Goal: Information Seeking & Learning: Find contact information

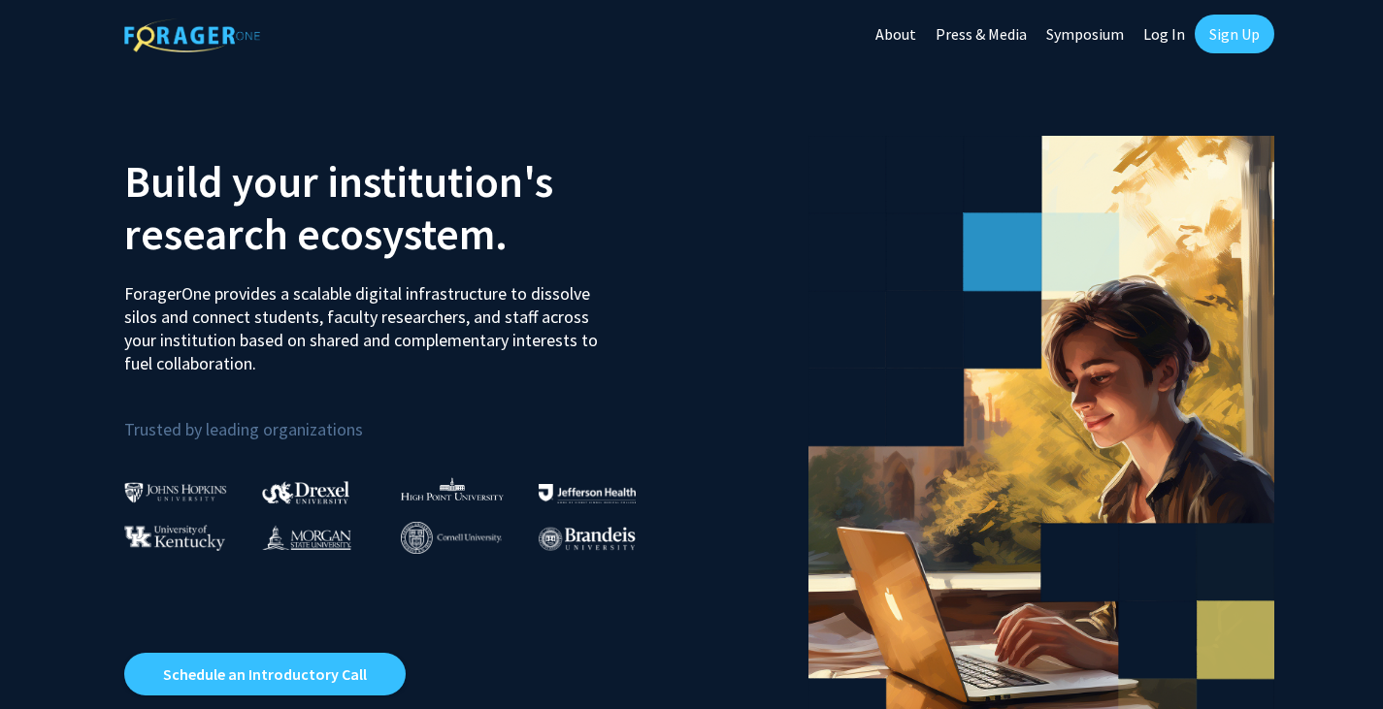
click at [1174, 37] on link "Log In" at bounding box center [1163, 34] width 61 height 68
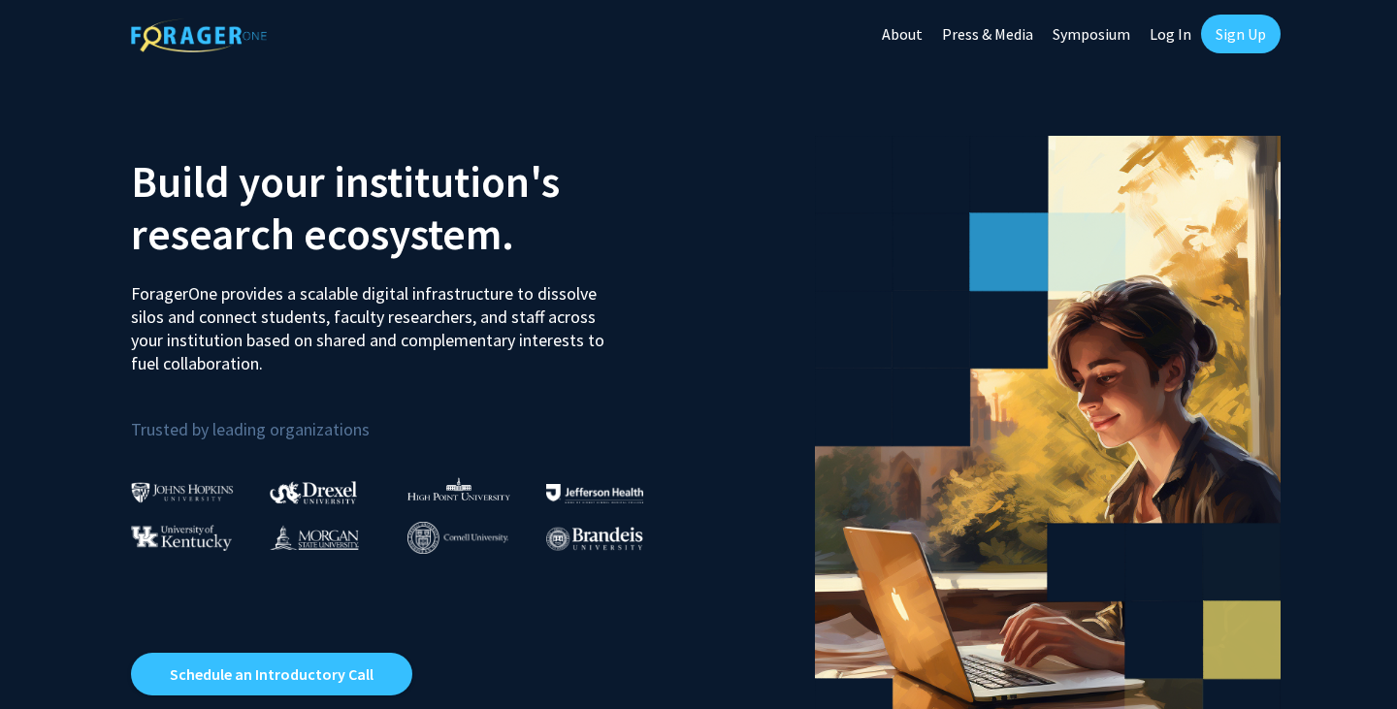
select select
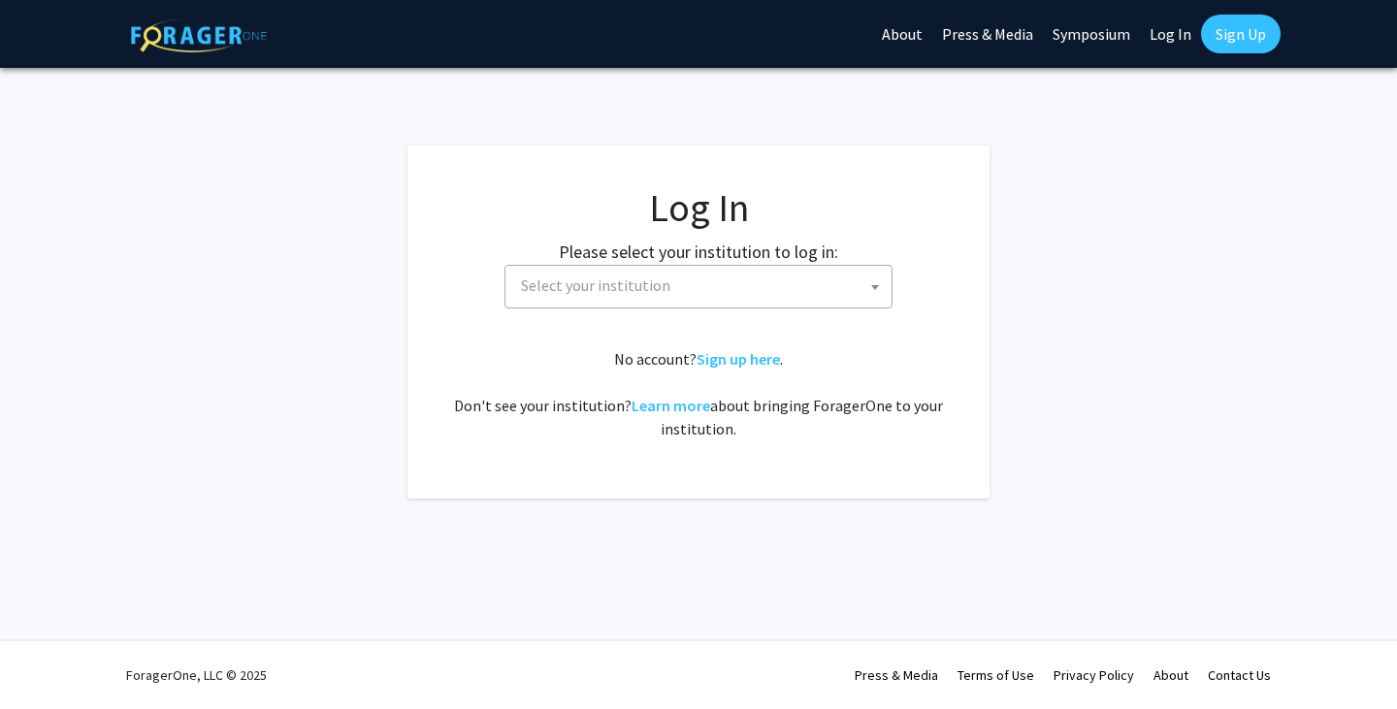
click at [698, 297] on span "Select your institution" at bounding box center [702, 286] width 378 height 40
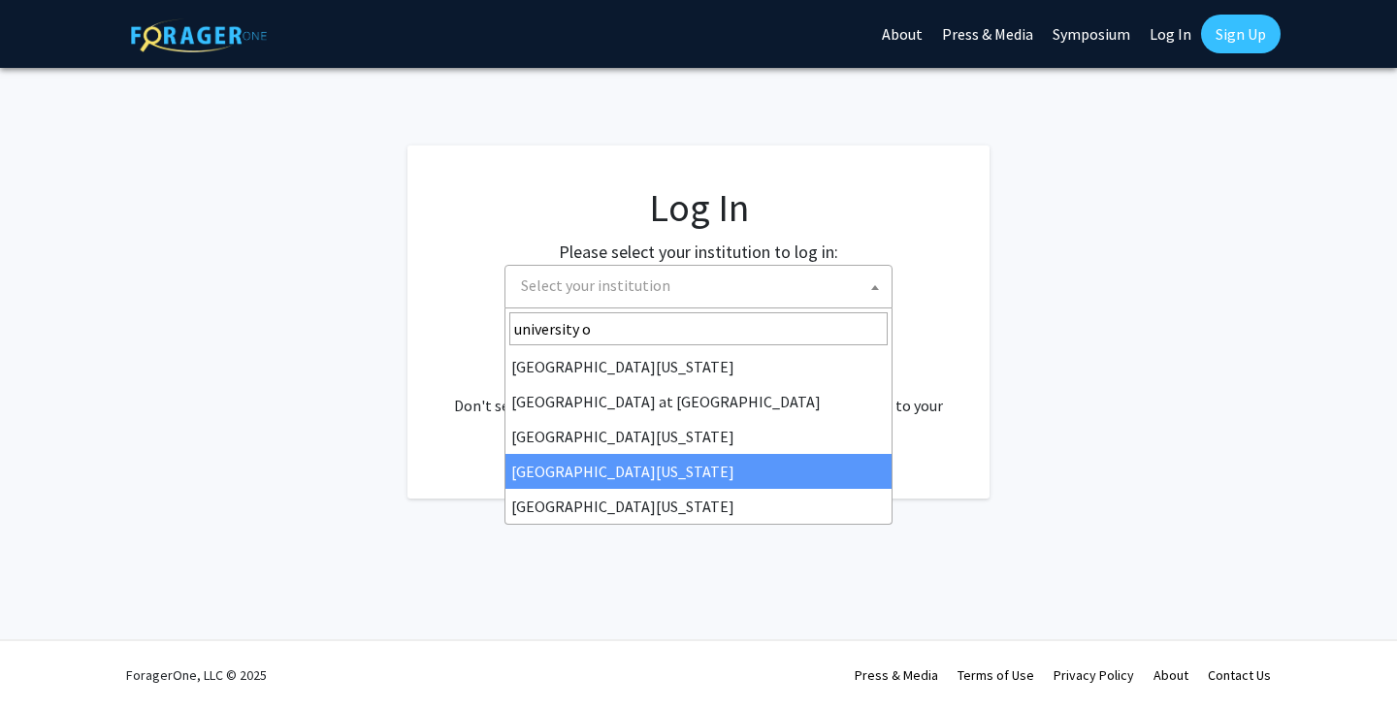
type input "university o"
select select "31"
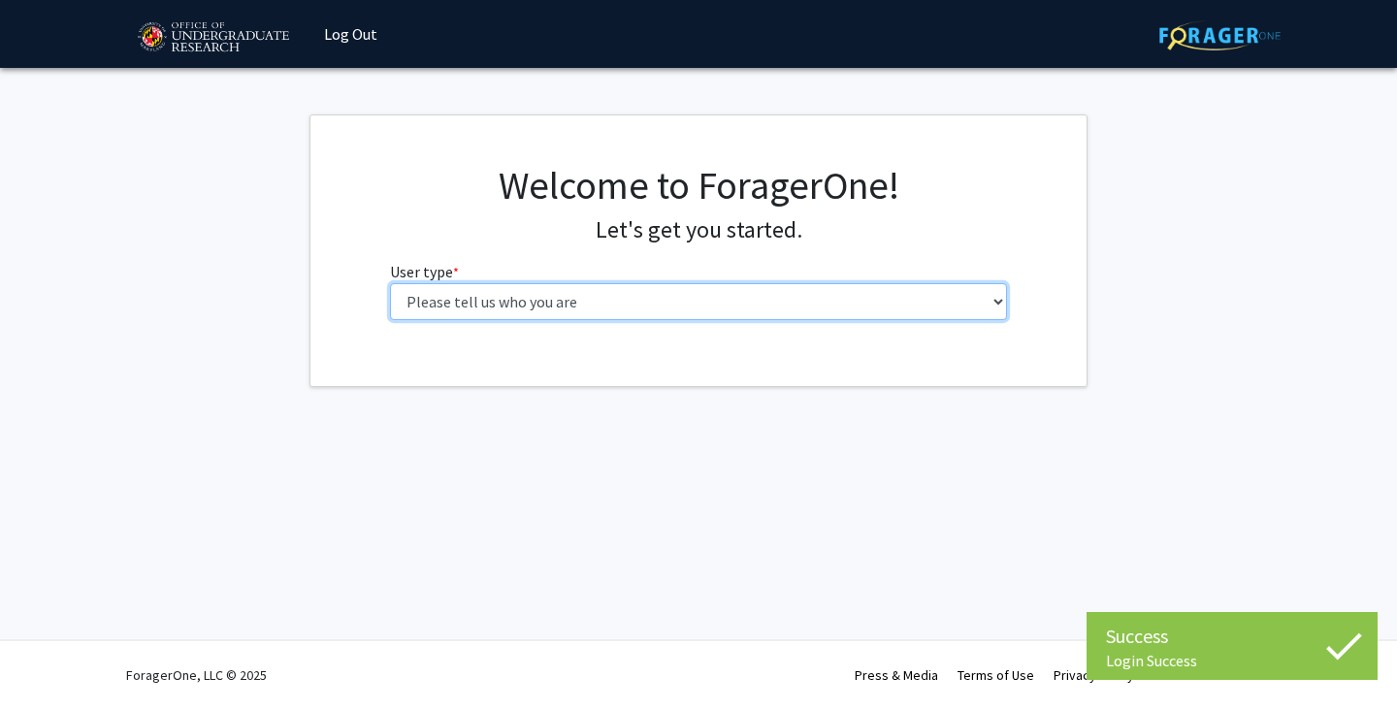
click at [566, 310] on select "Please tell us who you are Undergraduate Student Master's Student Doctoral Cand…" at bounding box center [699, 301] width 618 height 37
select select "1: undergrad"
click at [390, 283] on select "Please tell us who you are Undergraduate Student Master's Student Doctoral Cand…" at bounding box center [699, 301] width 618 height 37
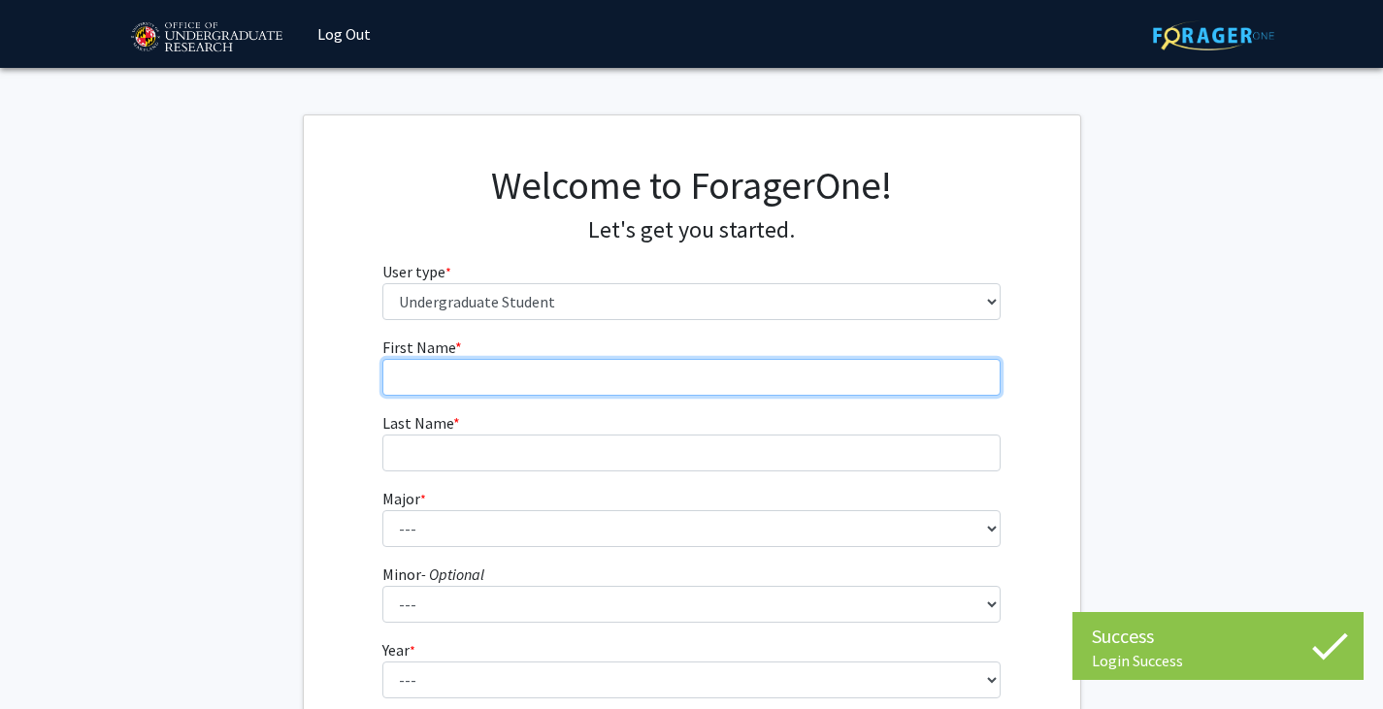
click at [581, 377] on input "First Name * required" at bounding box center [691, 377] width 618 height 37
type input "Gavin"
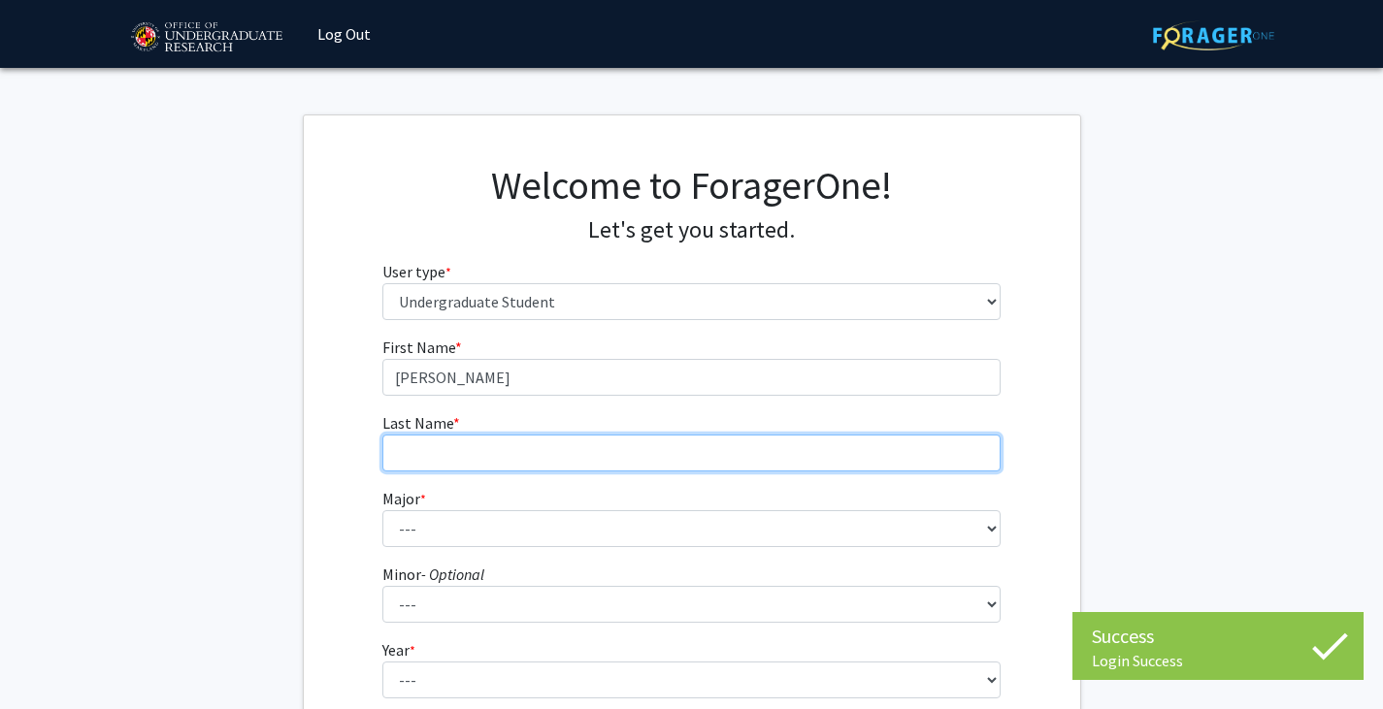
type input "Schmedes"
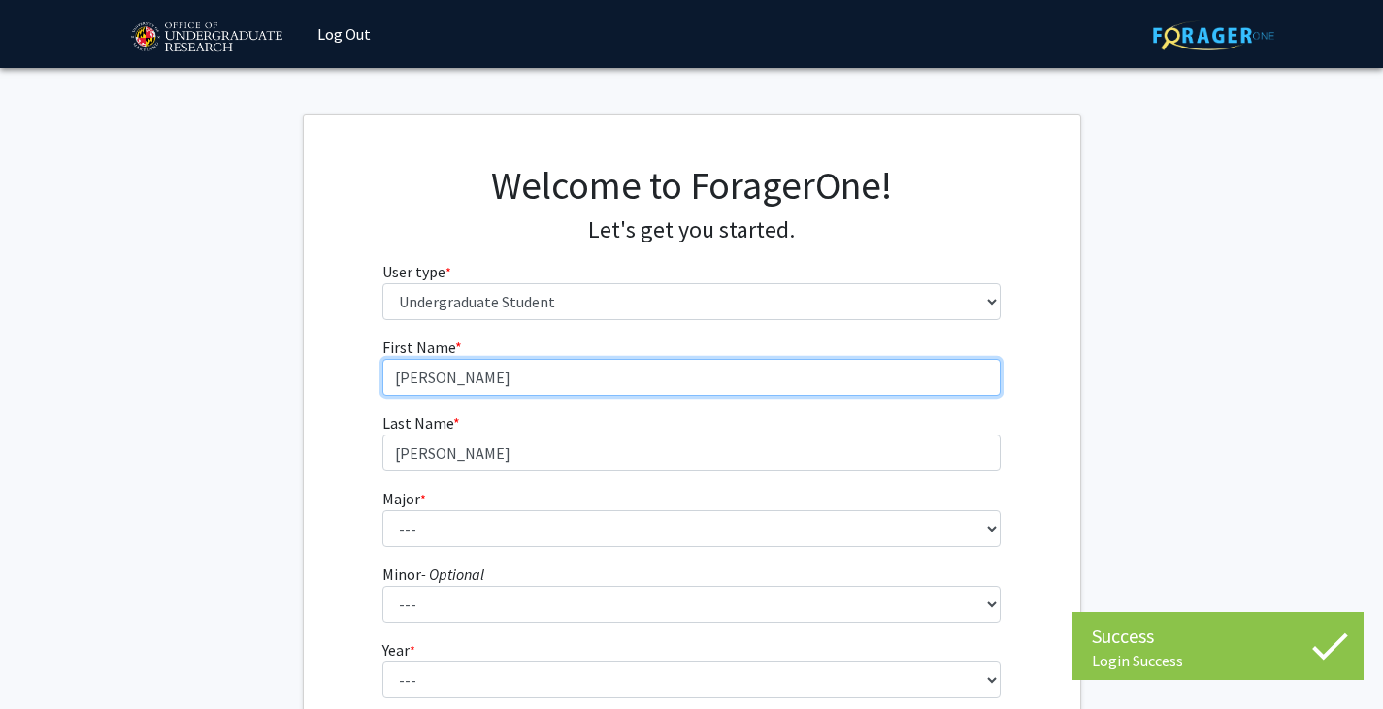
scroll to position [83, 0]
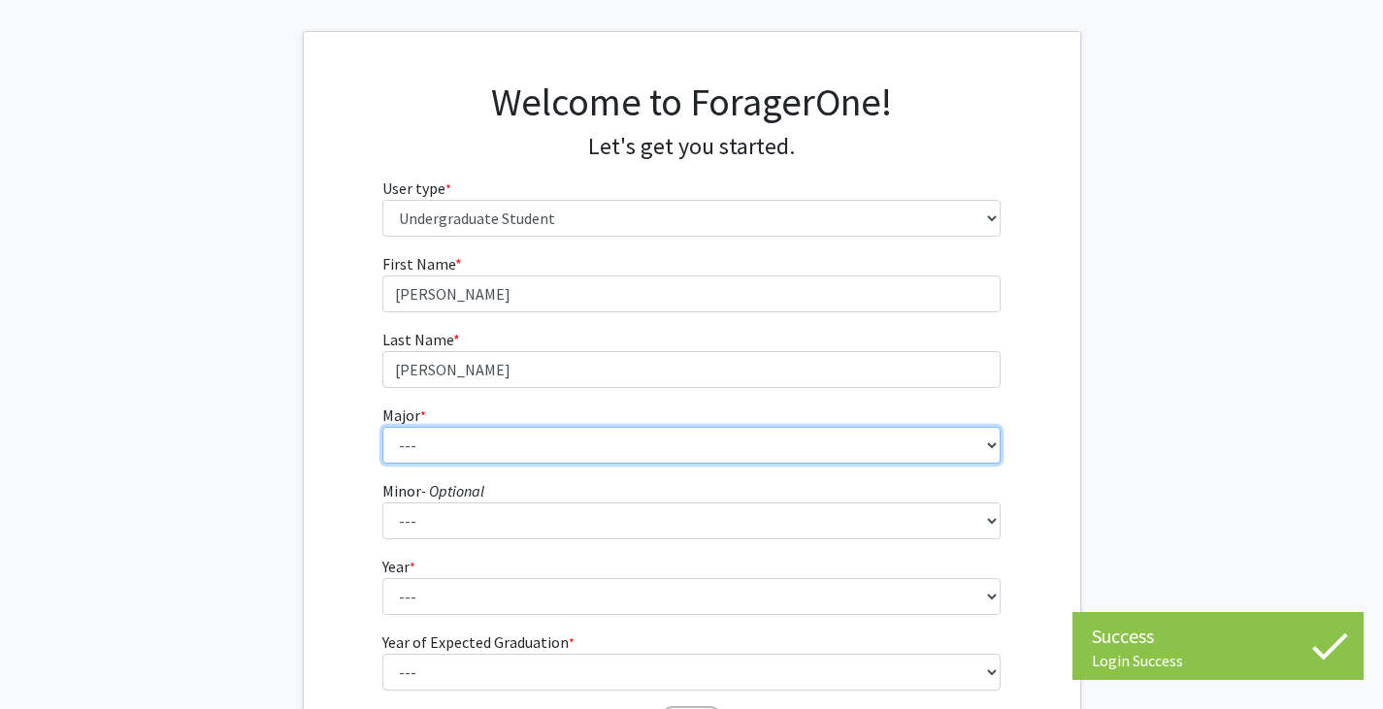
click at [524, 452] on select "--- Accounting Aerospace Engineering African American and Africana Studies Agri…" at bounding box center [691, 445] width 618 height 37
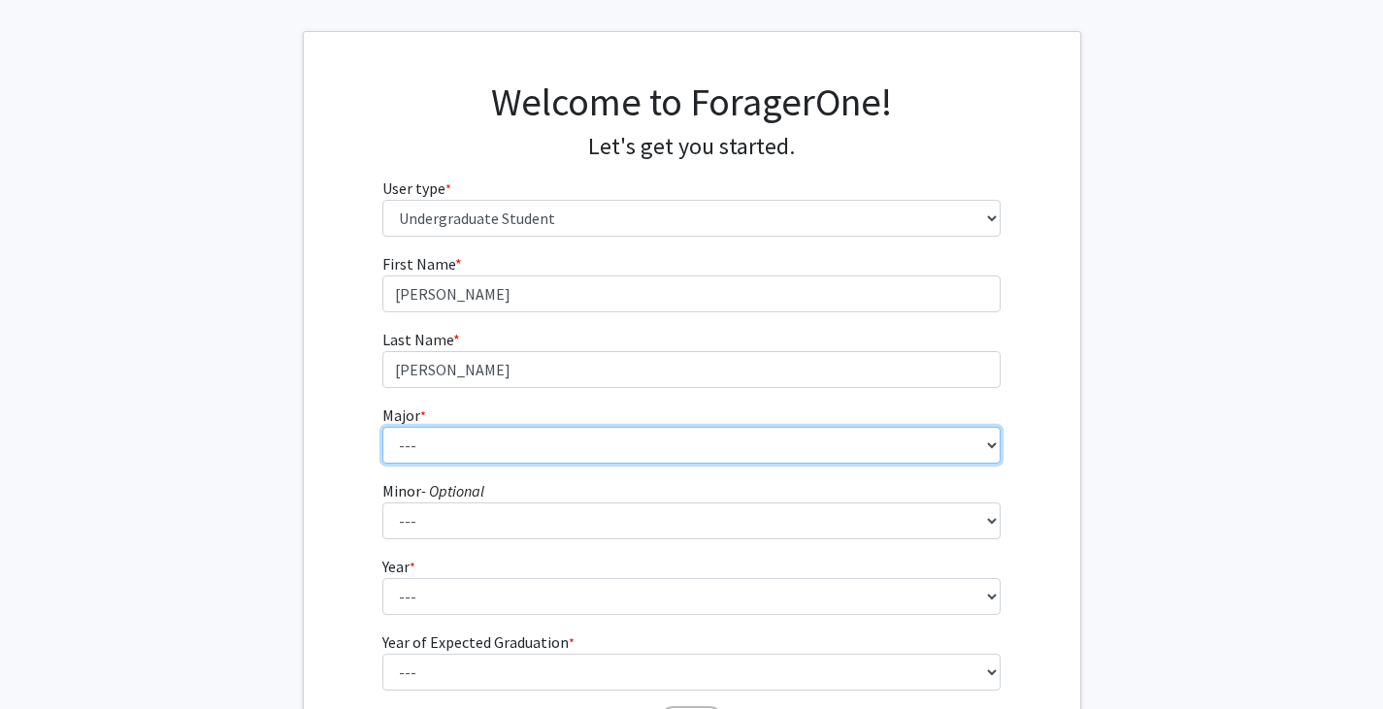
select select "70: 2371"
click at [382, 427] on select "--- Accounting Aerospace Engineering African American and Africana Studies Agri…" at bounding box center [691, 445] width 618 height 37
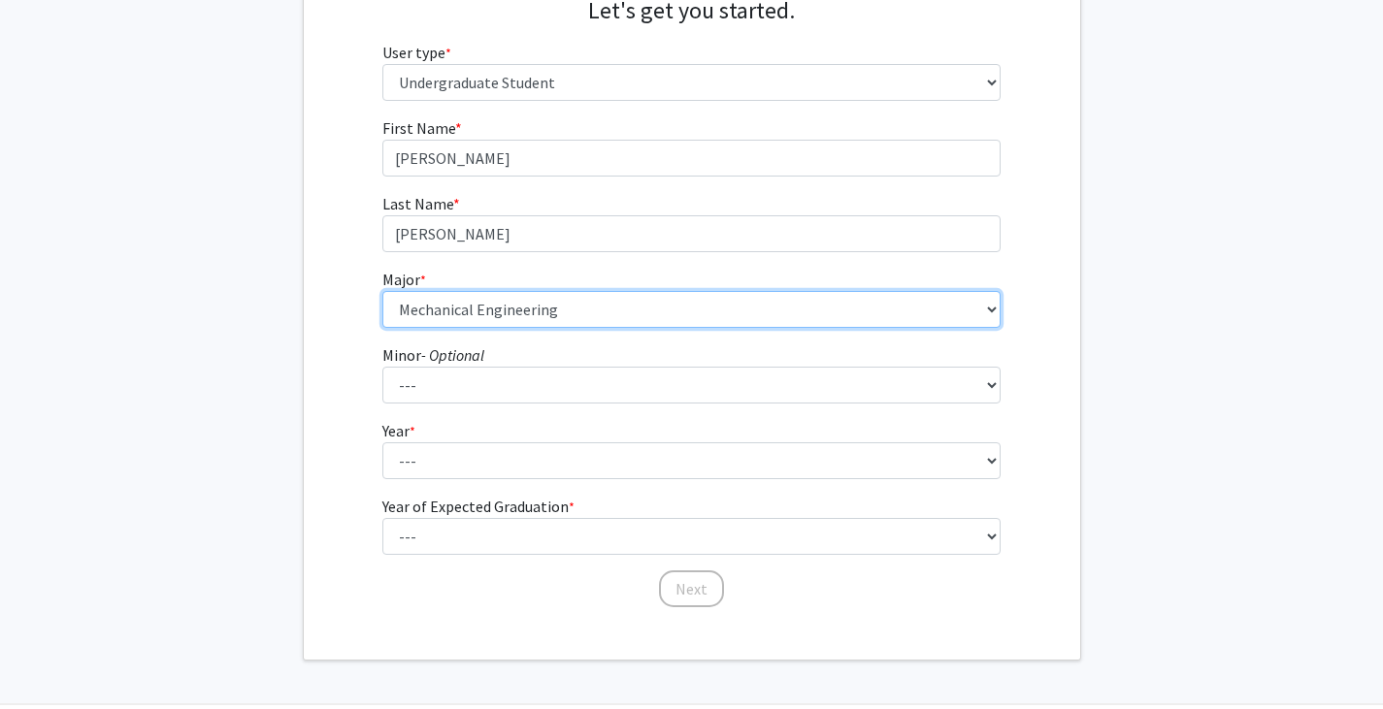
scroll to position [221, 0]
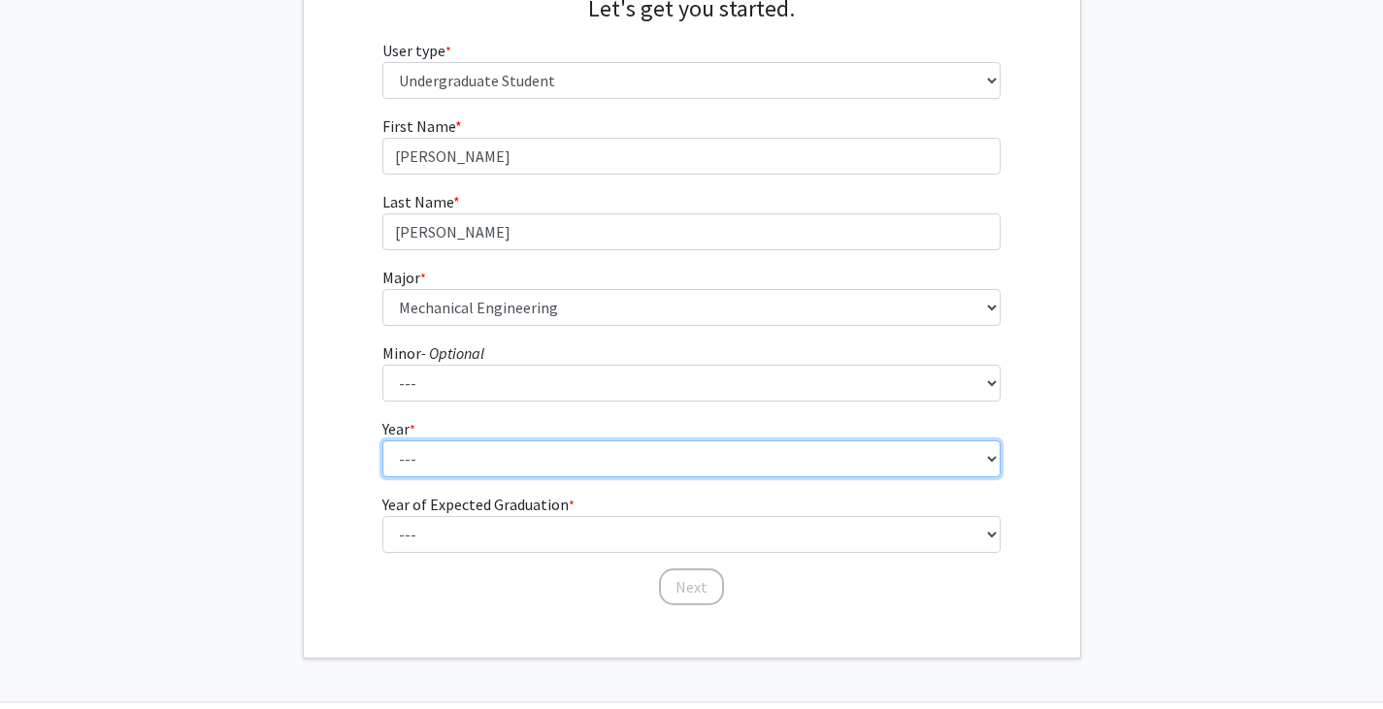
click at [426, 462] on select "--- First-year Sophomore Junior Senior Postbaccalaureate Certificate" at bounding box center [691, 459] width 618 height 37
select select "1: first-year"
click at [382, 441] on select "--- First-year Sophomore Junior Senior Postbaccalaureate Certificate" at bounding box center [691, 459] width 618 height 37
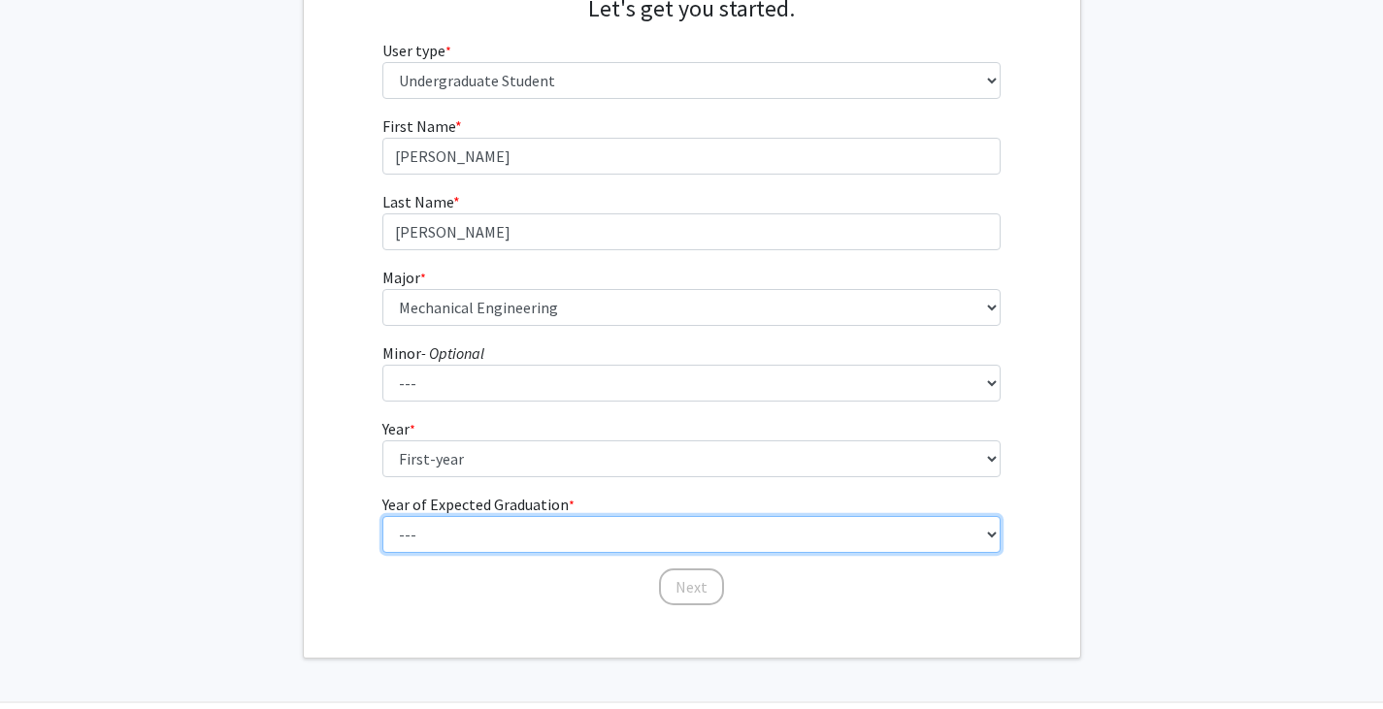
click at [452, 524] on select "--- 2025 2026 2027 2028 2029 2030 2031 2032 2033 2034" at bounding box center [691, 534] width 618 height 37
select select "5: 2029"
click at [382, 516] on select "--- 2025 2026 2027 2028 2029 2030 2031 2032 2033 2034" at bounding box center [691, 534] width 618 height 37
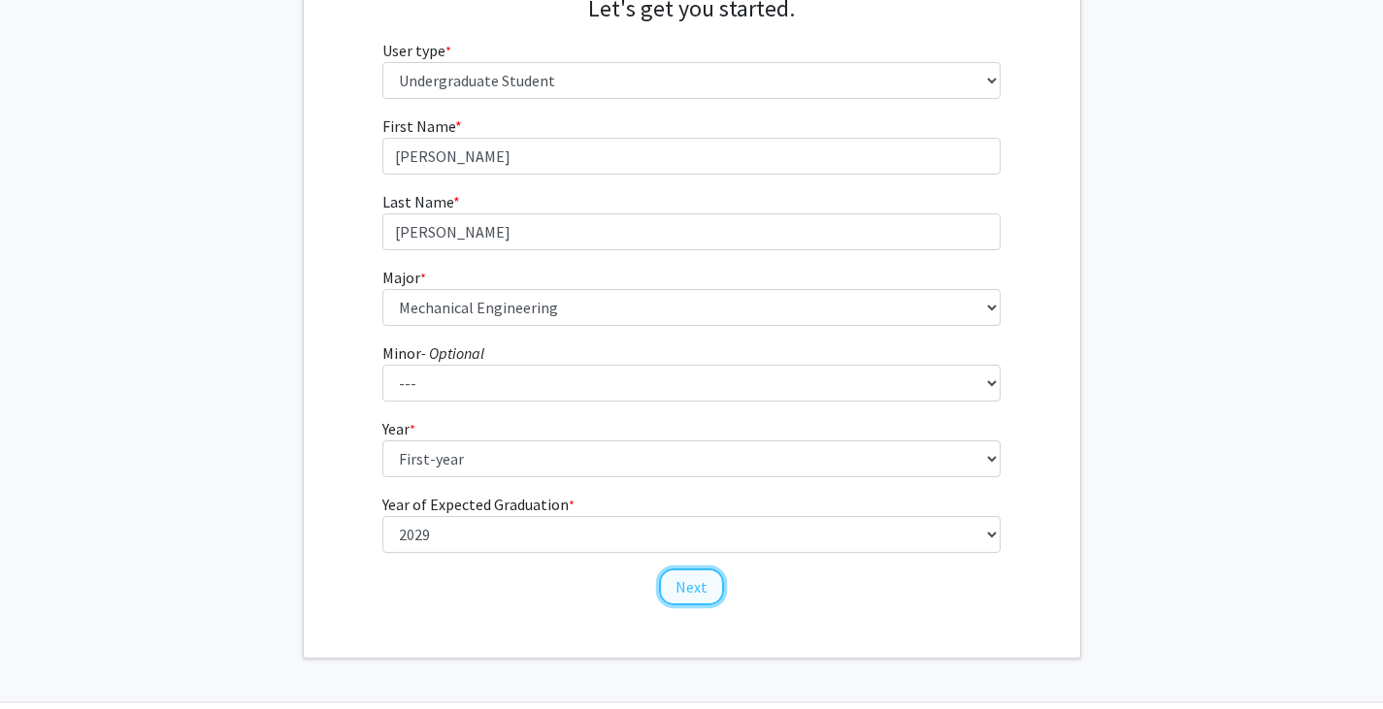
click at [684, 587] on button "Next" at bounding box center [691, 587] width 65 height 37
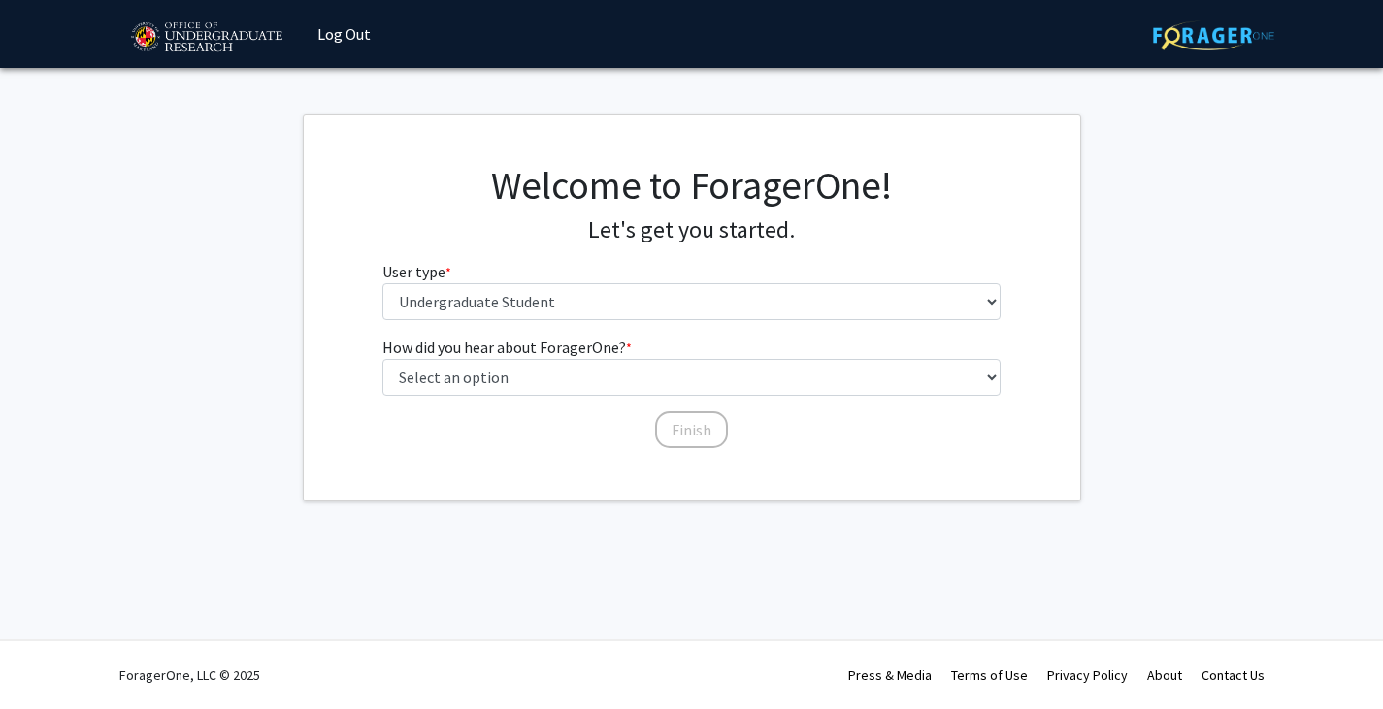
scroll to position [0, 0]
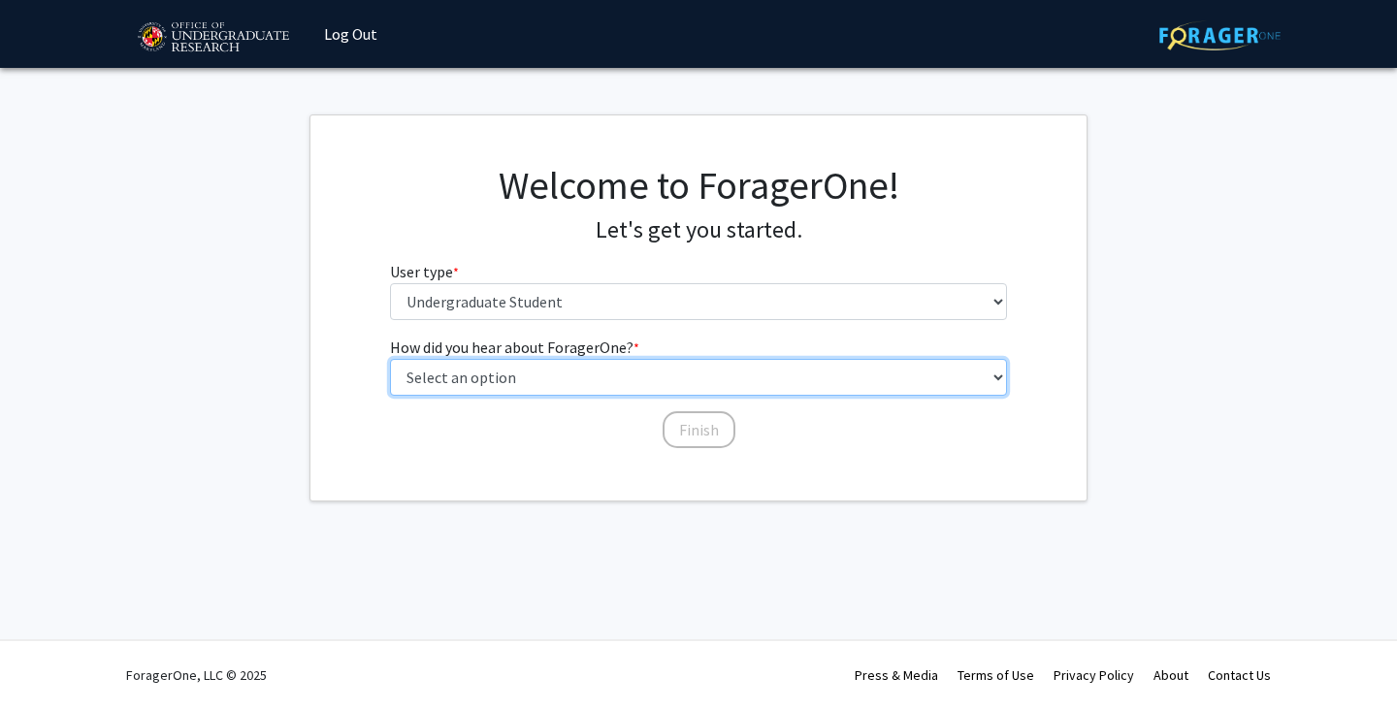
click at [550, 374] on select "Select an option Peer/student recommendation Faculty/staff recommendation Unive…" at bounding box center [699, 377] width 618 height 37
select select "5: other"
click at [390, 359] on select "Select an option Peer/student recommendation Faculty/staff recommendation Unive…" at bounding box center [699, 377] width 618 height 37
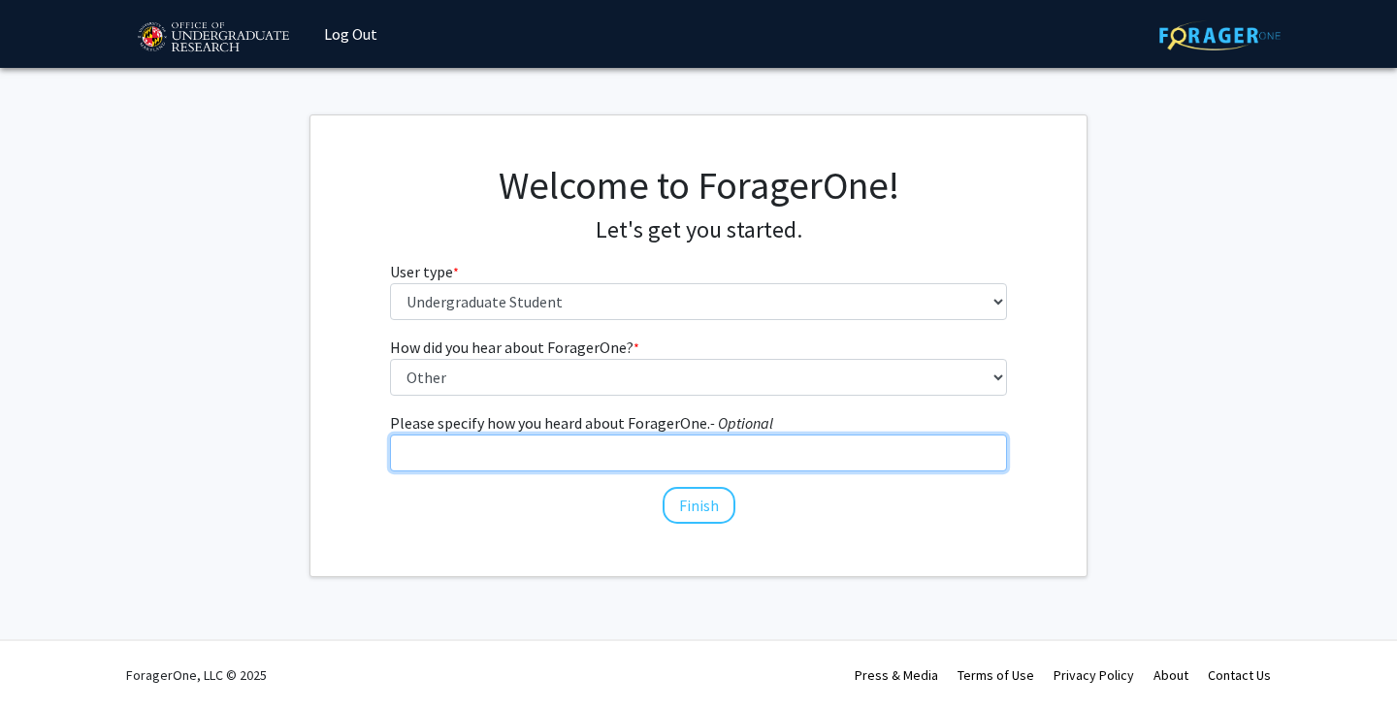
click at [652, 446] on input "Please specify how you heard about ForagerOne. - Optional" at bounding box center [699, 453] width 618 height 37
type input "google"
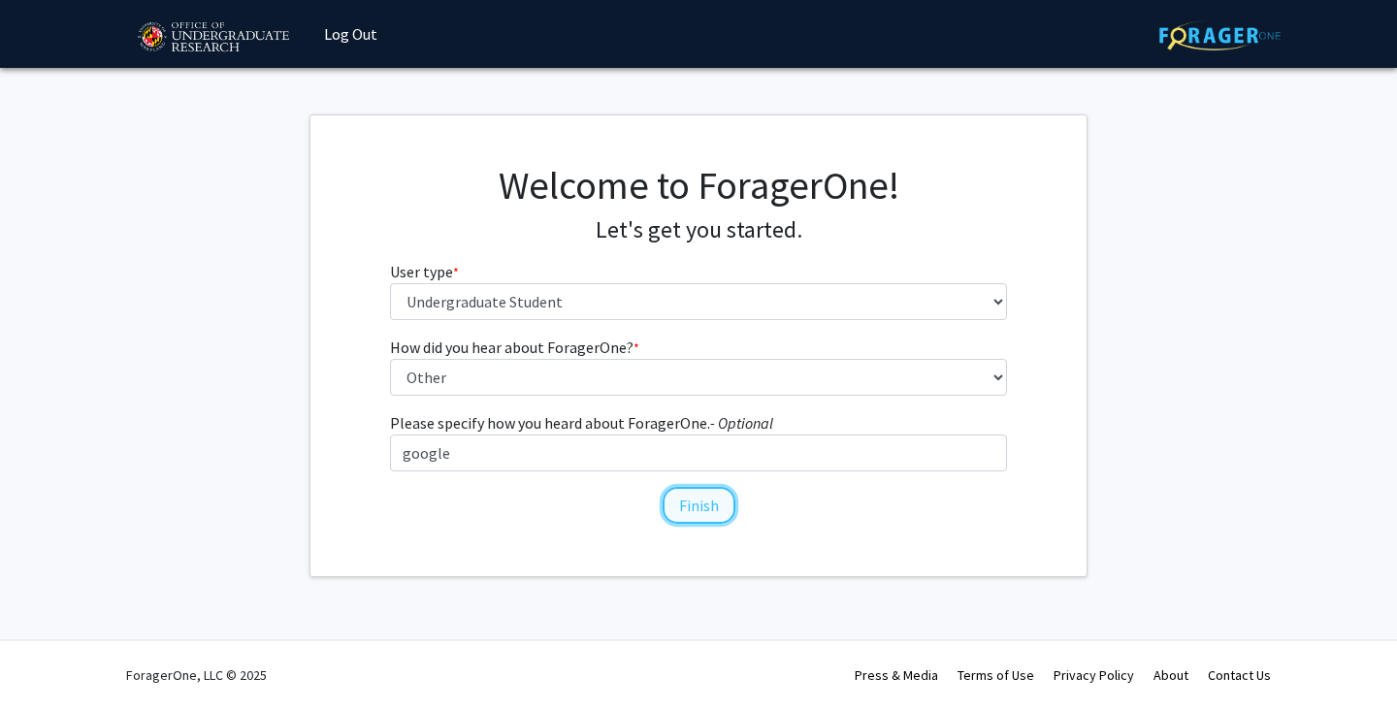
click at [698, 493] on button "Finish" at bounding box center [699, 505] width 73 height 37
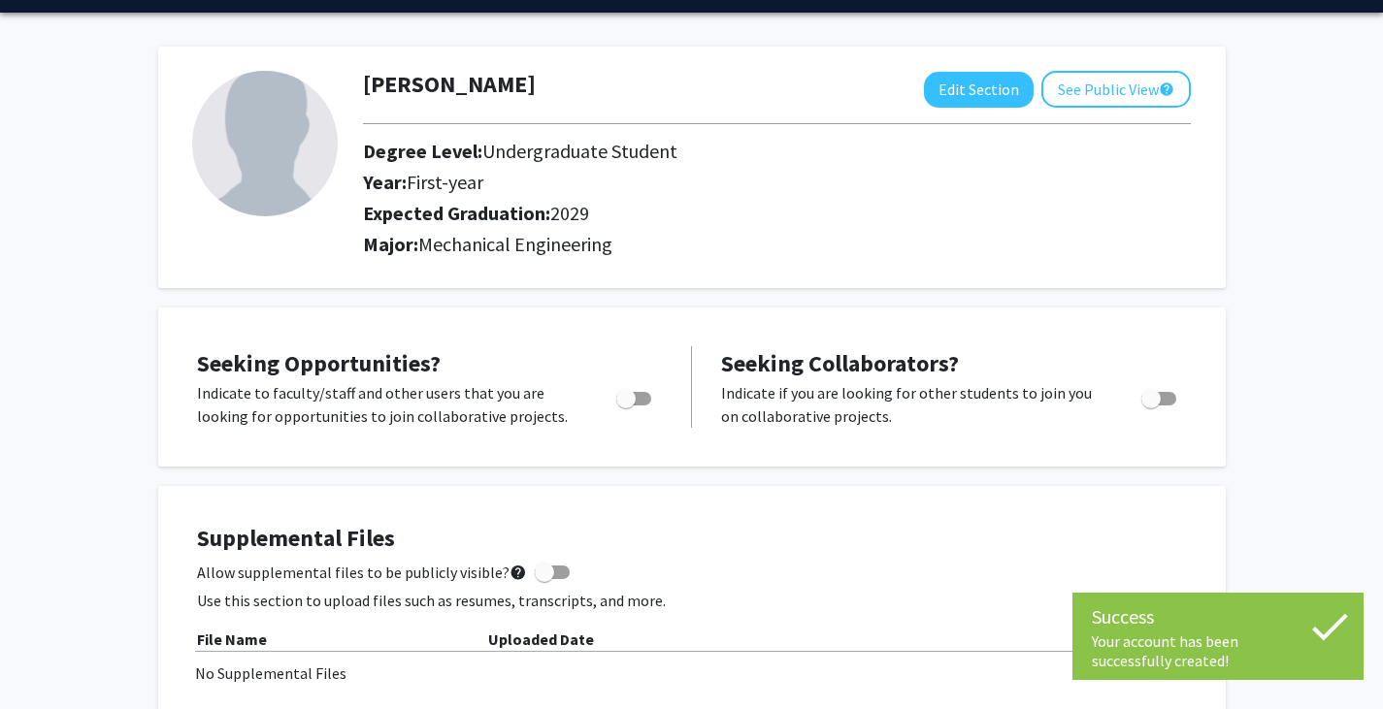
scroll to position [60, 0]
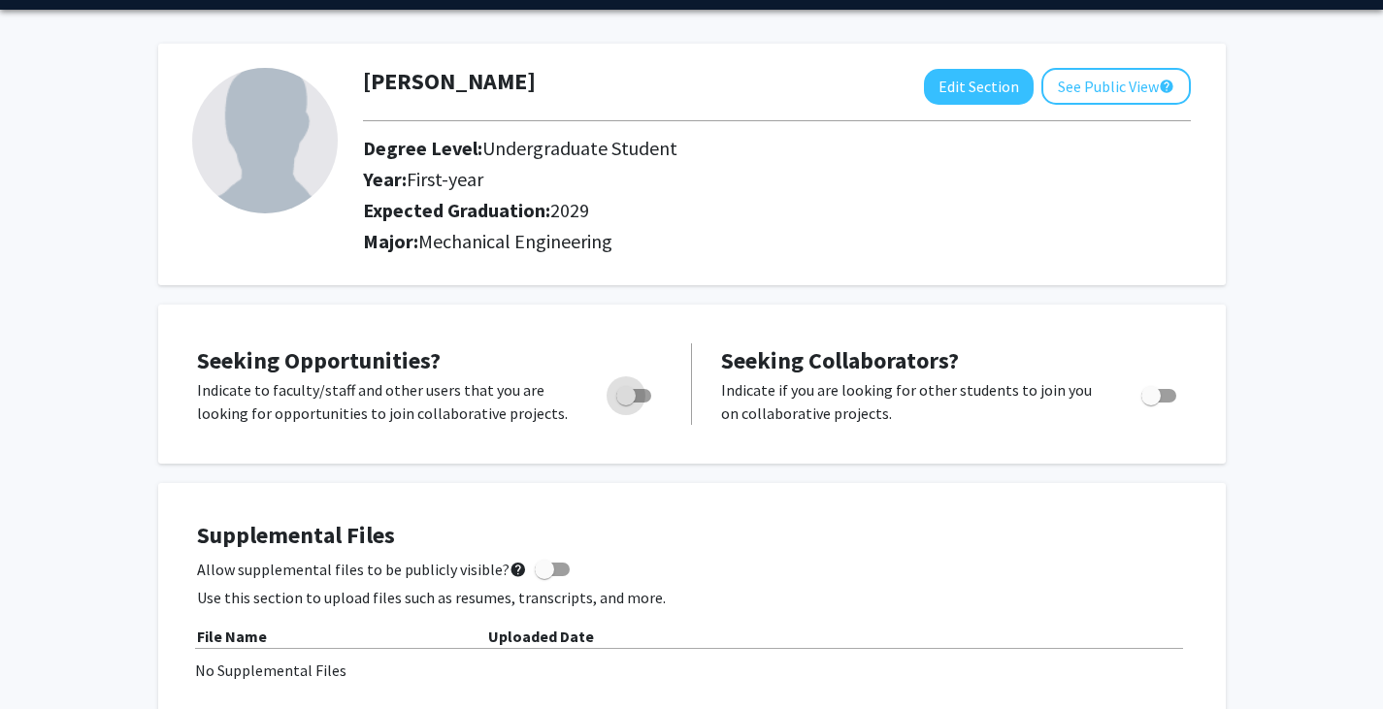
click at [639, 405] on label "Toggle" at bounding box center [629, 395] width 43 height 23
click at [626, 404] on input "Are you actively seeking opportunities?" at bounding box center [625, 403] width 1 height 1
checkbox input "true"
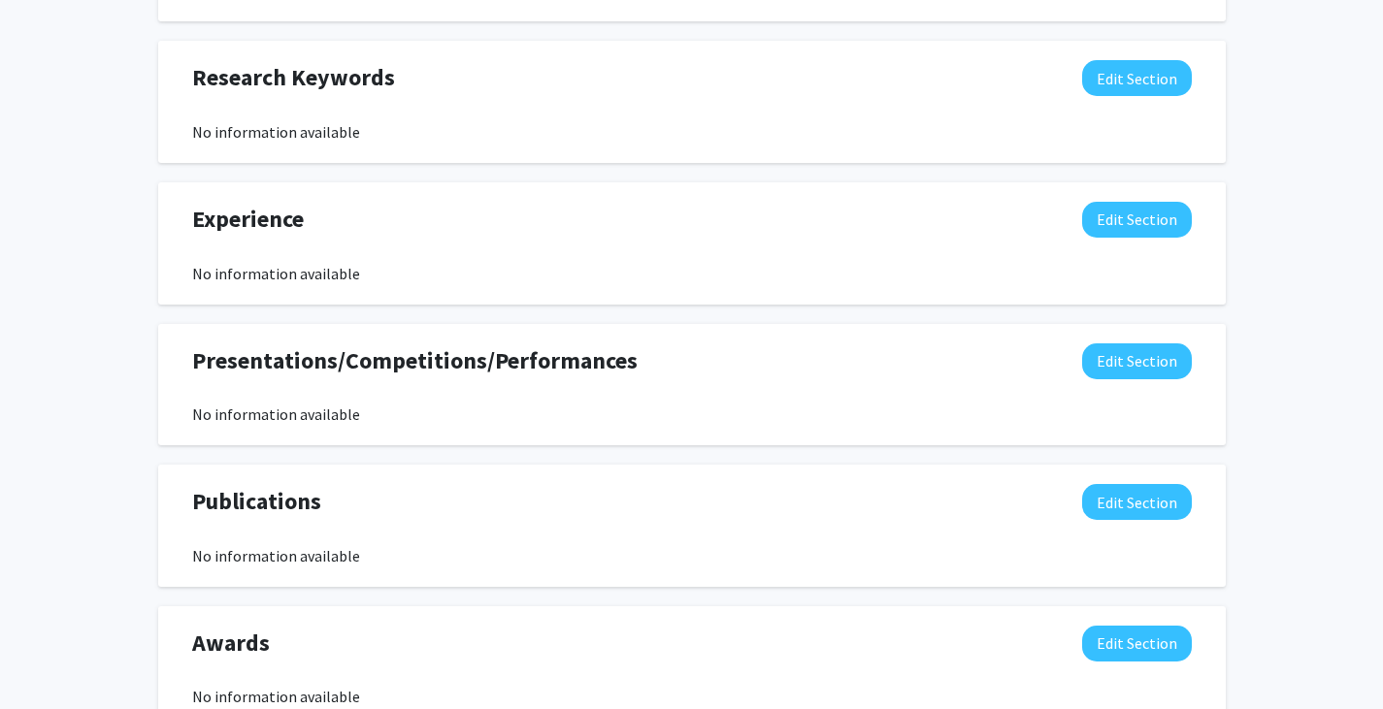
scroll to position [0, 0]
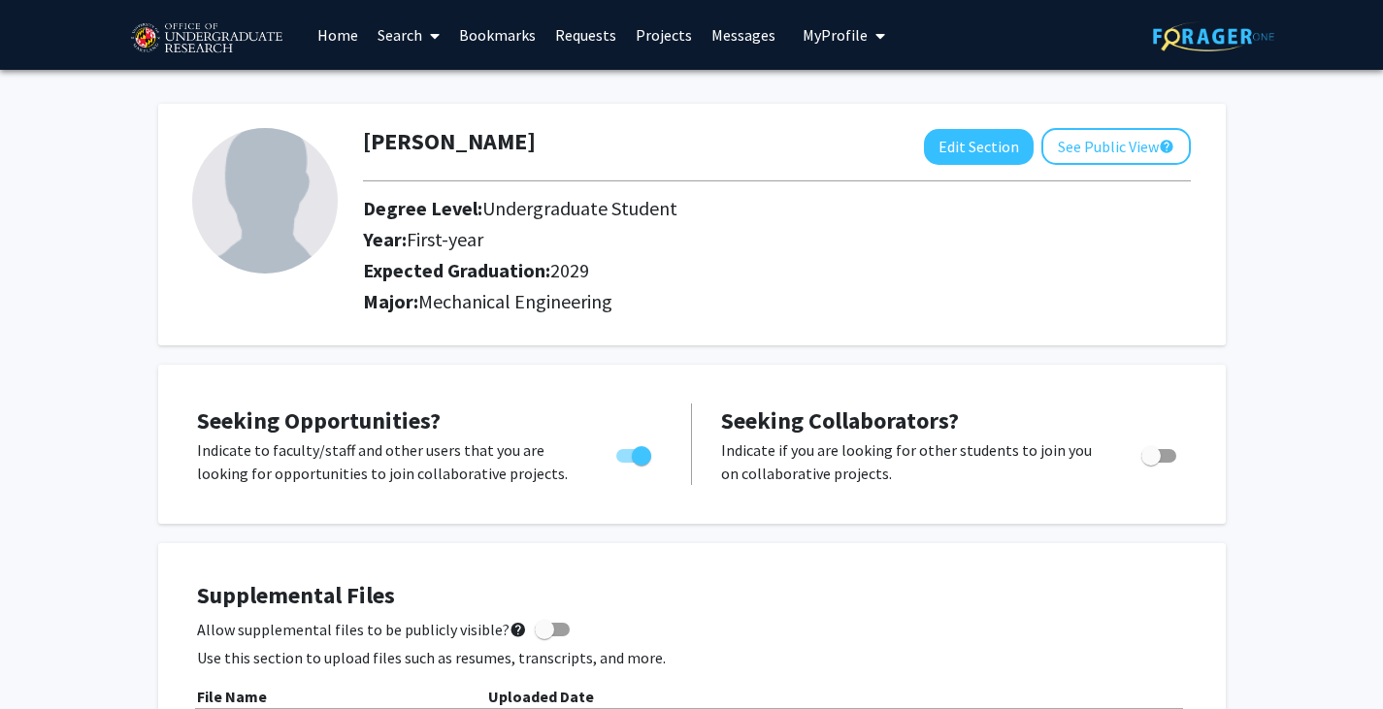
click at [401, 35] on link "Search" at bounding box center [409, 35] width 82 height 68
click at [431, 96] on span "Faculty/Staff" at bounding box center [439, 89] width 143 height 39
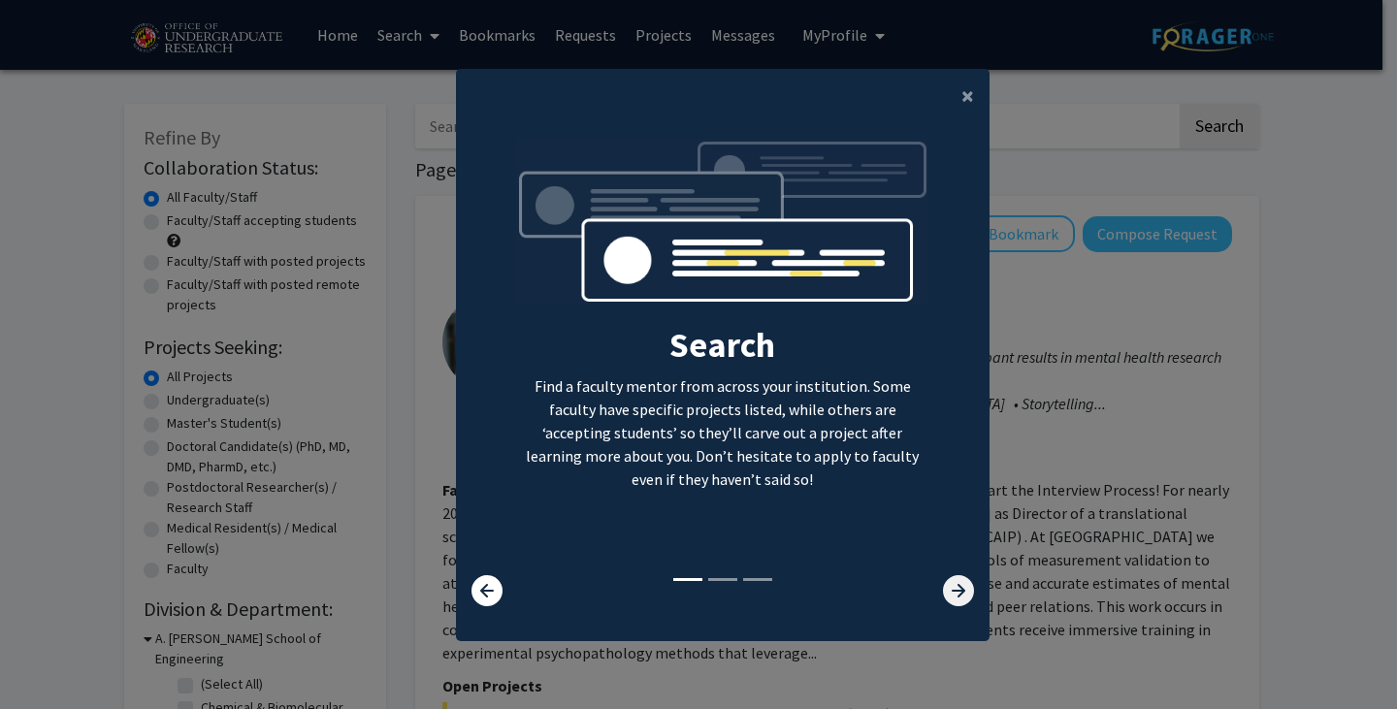
click at [947, 588] on icon at bounding box center [958, 590] width 31 height 31
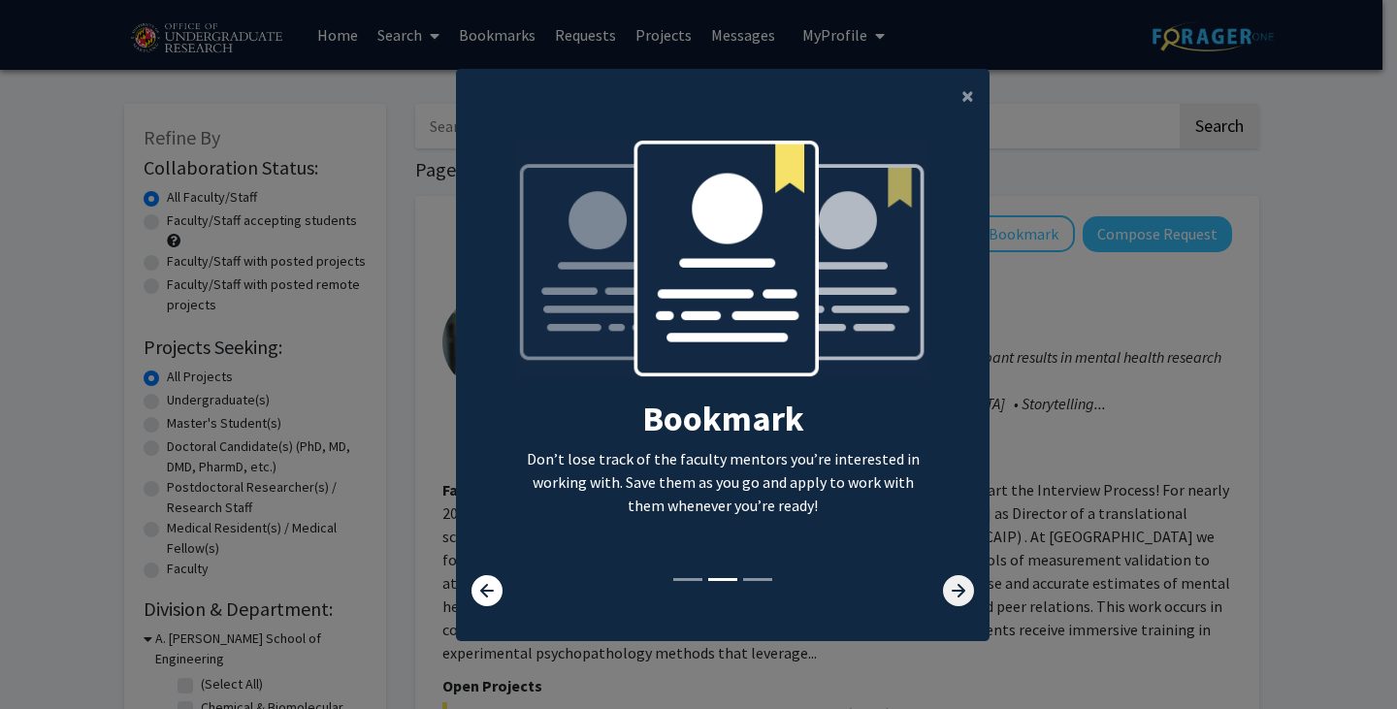
click at [947, 588] on icon at bounding box center [958, 590] width 31 height 31
click at [969, 91] on button "×" at bounding box center [968, 96] width 44 height 54
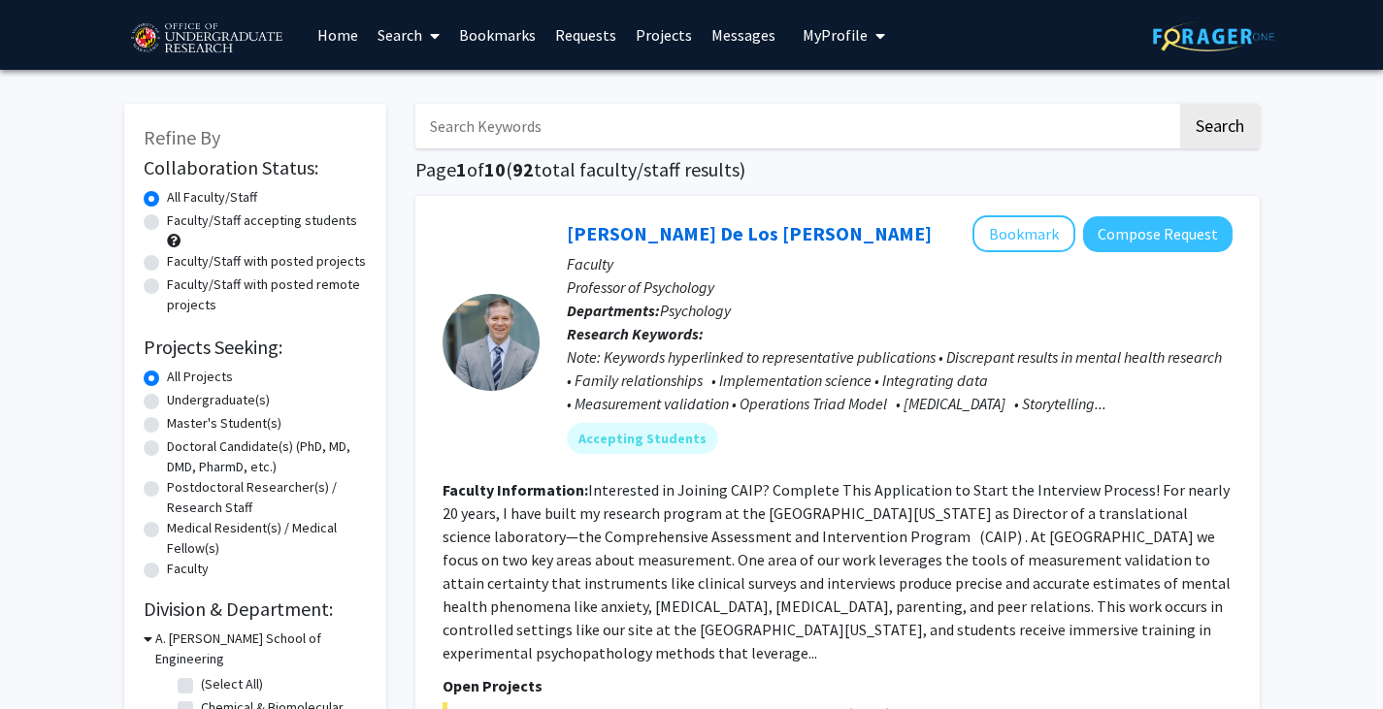
click at [313, 259] on label "Faculty/Staff with posted projects" at bounding box center [266, 261] width 199 height 20
click at [180, 259] on input "Faculty/Staff with posted projects" at bounding box center [173, 257] width 13 height 13
radio input "true"
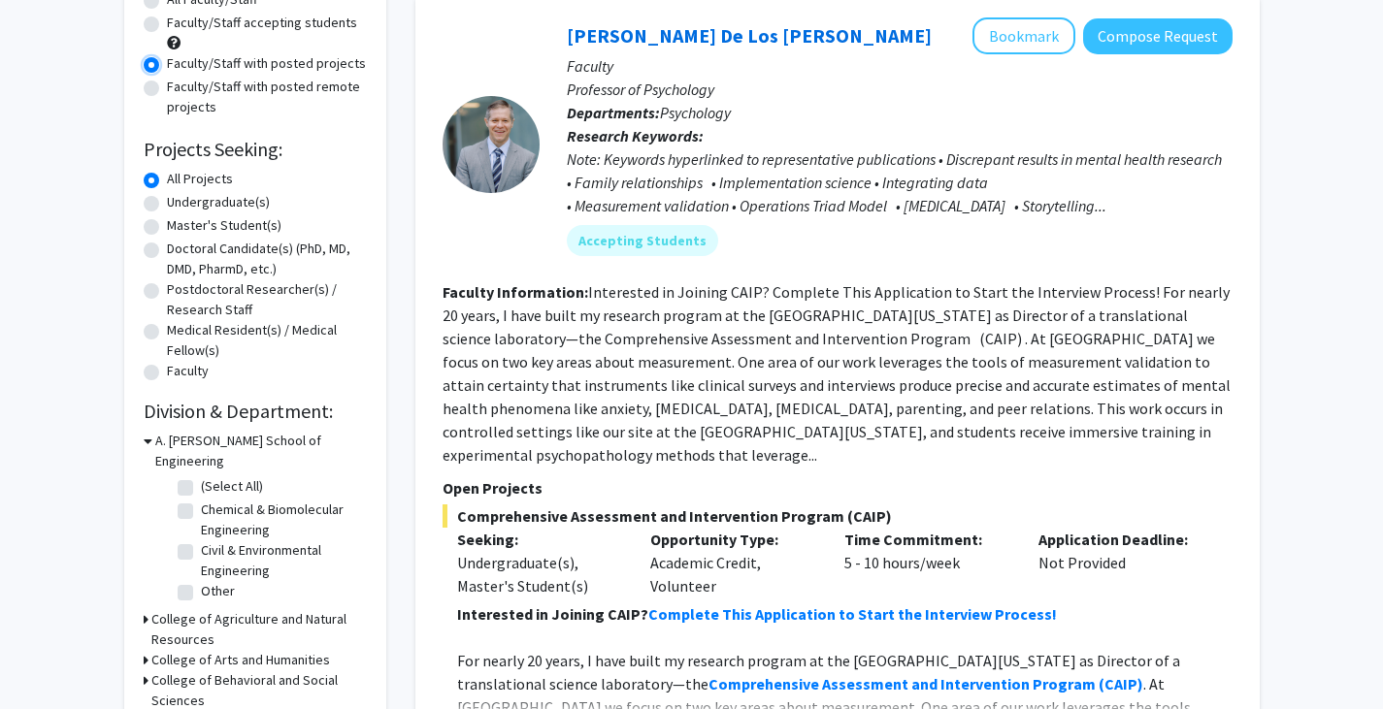
scroll to position [205, 0]
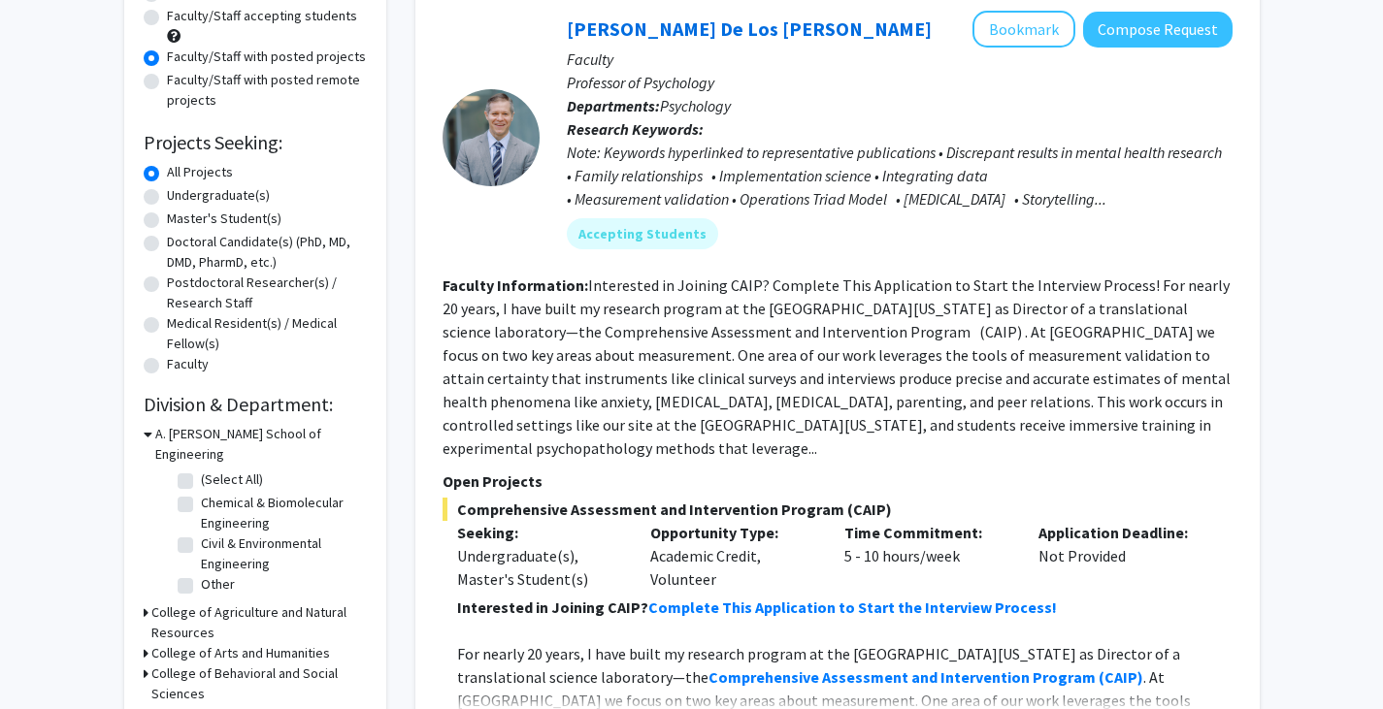
click at [201, 470] on label "(Select All)" at bounding box center [232, 480] width 62 height 20
click at [201, 470] on input "(Select All)" at bounding box center [207, 476] width 13 height 13
checkbox input "true"
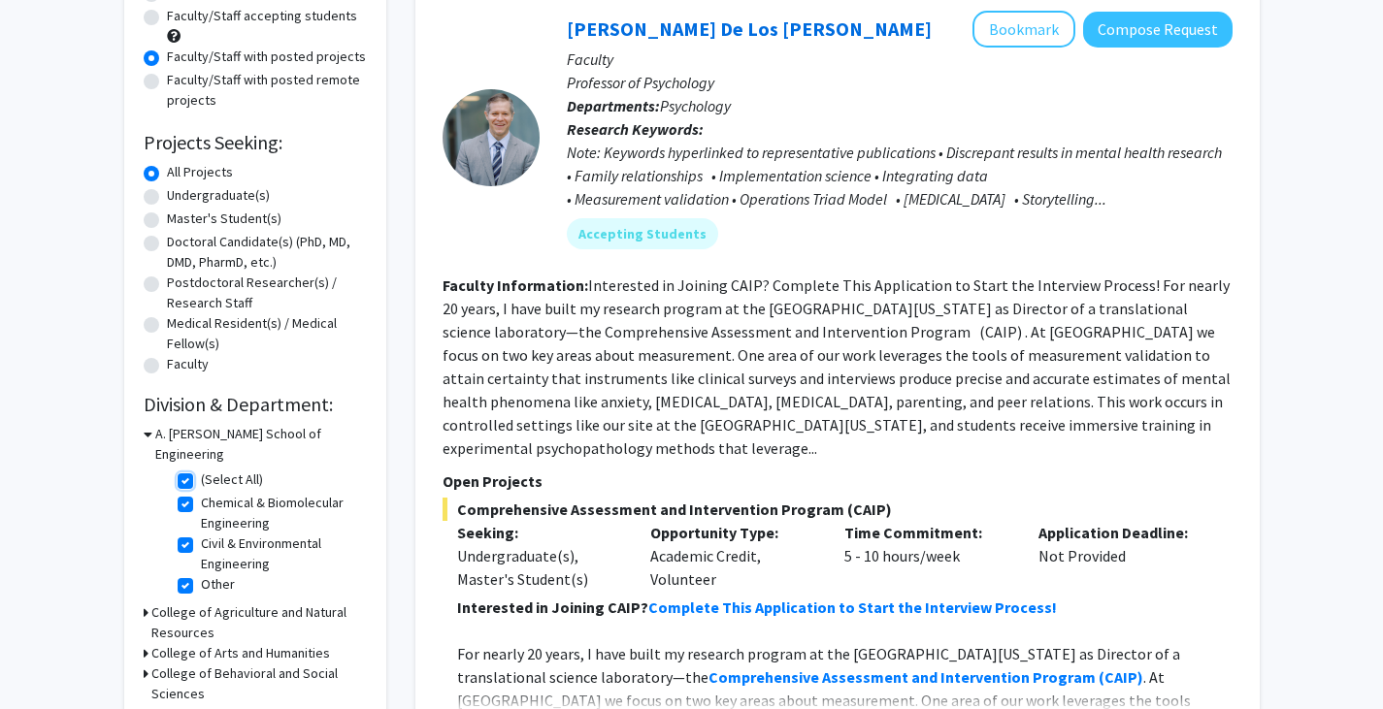
checkbox input "true"
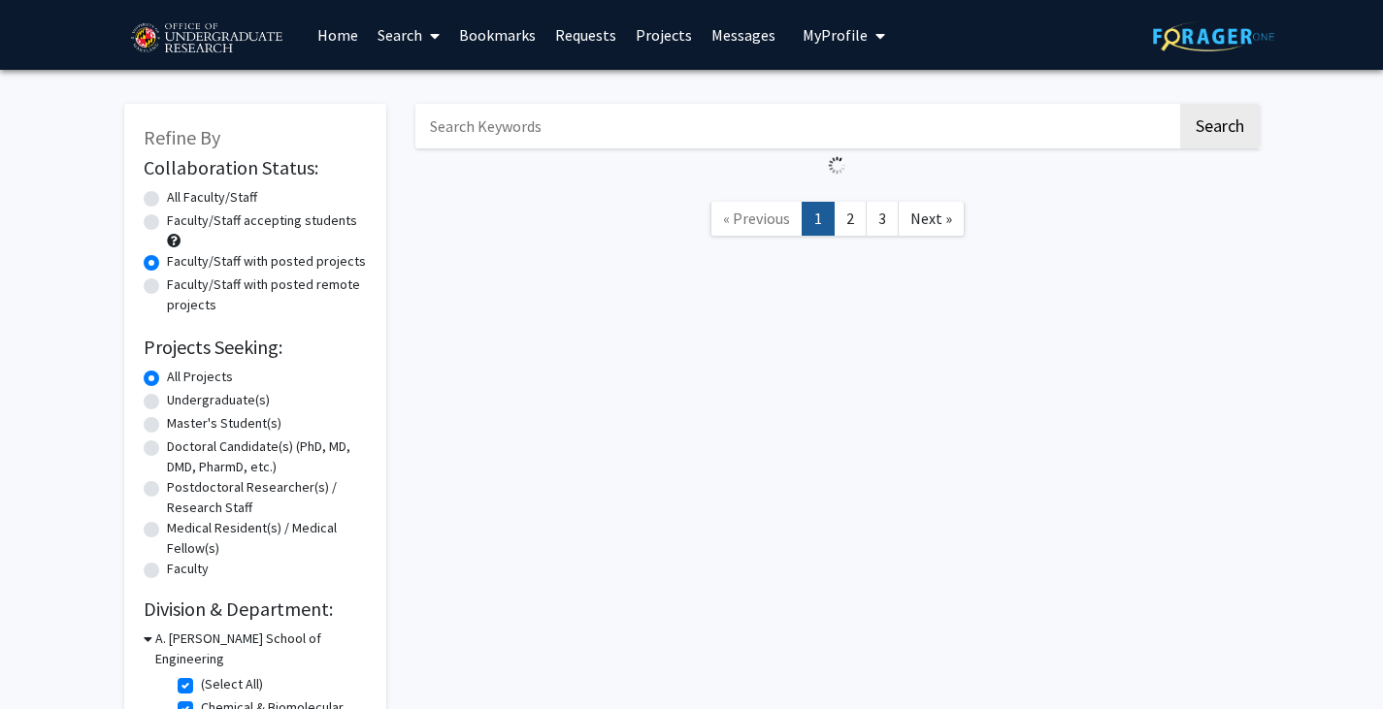
click at [167, 205] on label "All Faculty/Staff" at bounding box center [212, 197] width 90 height 20
click at [167, 200] on input "All Faculty/Staff" at bounding box center [173, 193] width 13 height 13
radio input "true"
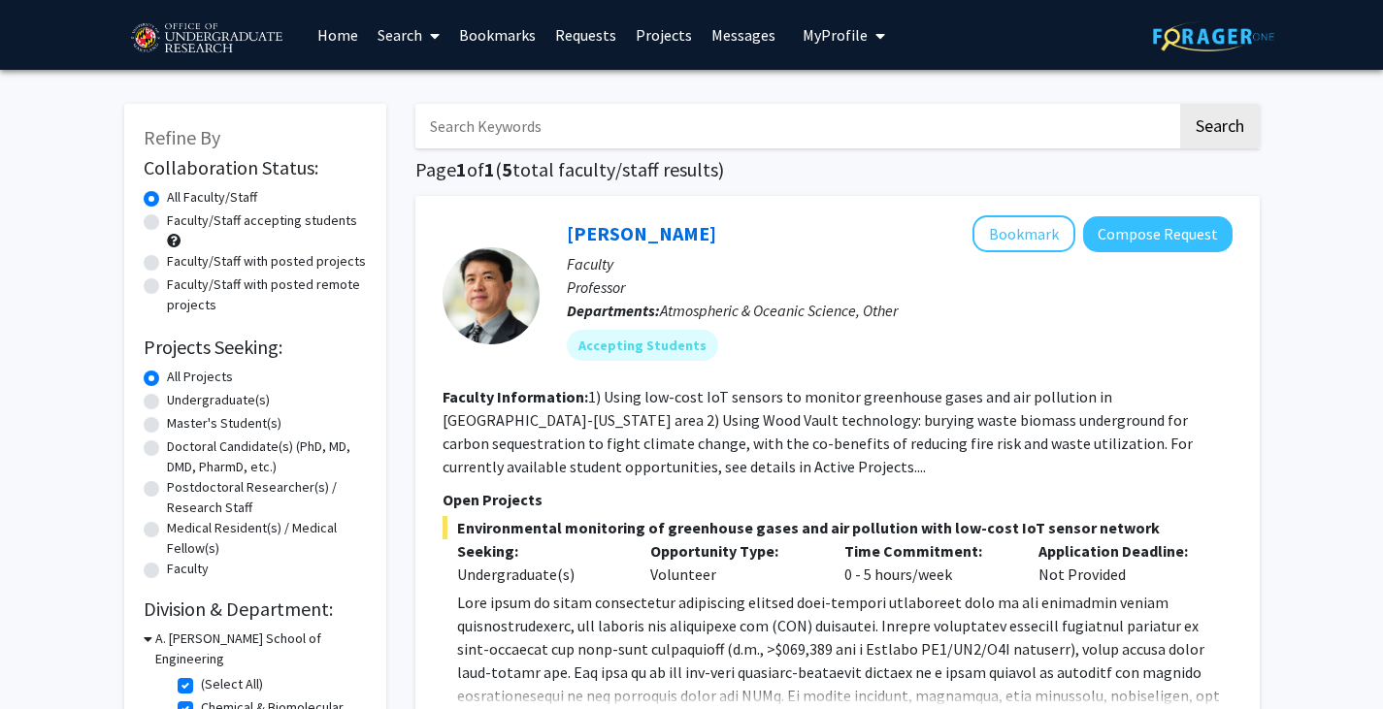
click at [556, 119] on input "Search Keywords" at bounding box center [796, 126] width 762 height 45
click at [755, 208] on div "Ning Zeng Bookmark Compose Request Faculty Professor Departments: Atmospheric &…" at bounding box center [837, 597] width 844 height 803
